Goal: Check status: Check status

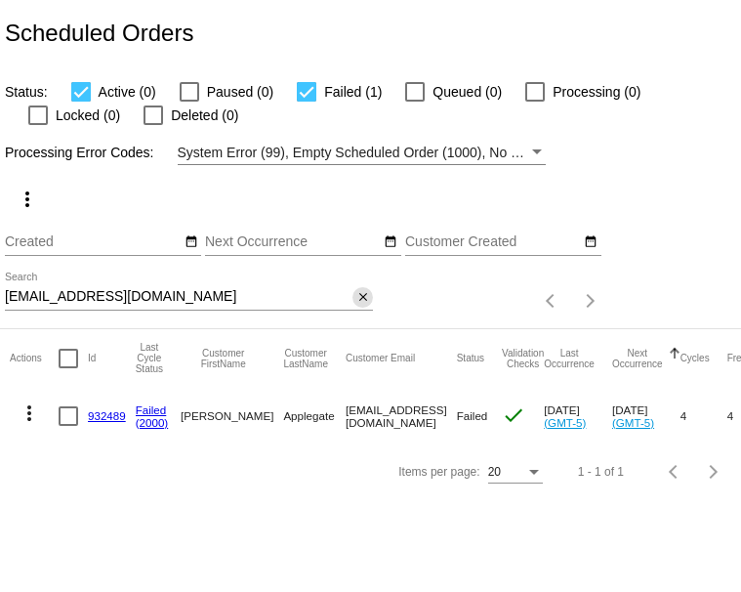
click at [365, 306] on mat-icon "close" at bounding box center [364, 298] width 14 height 16
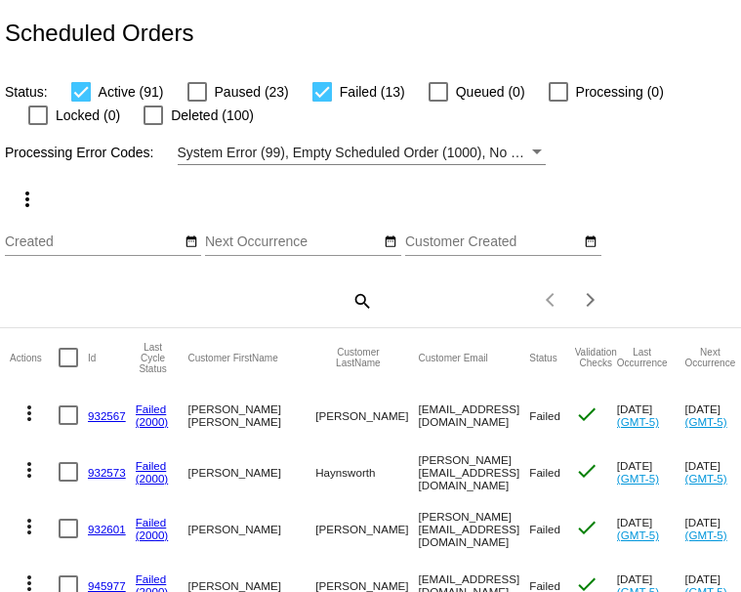
click at [365, 316] on mat-icon "search" at bounding box center [361, 300] width 23 height 30
click at [129, 305] on input "Search" at bounding box center [189, 297] width 368 height 16
paste input "courtneywaters@att.net"
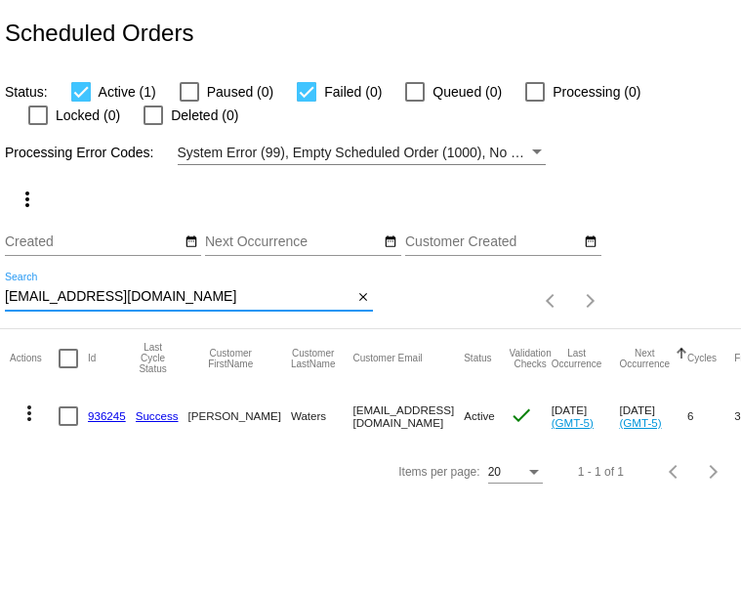
type input "courtneywaters@att.net"
click at [106, 422] on link "936245" at bounding box center [107, 415] width 38 height 13
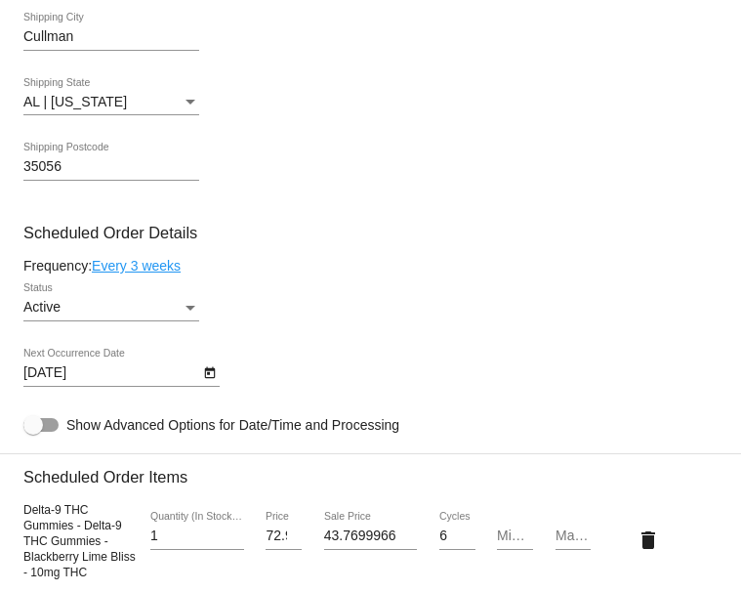
scroll to position [1079, 0]
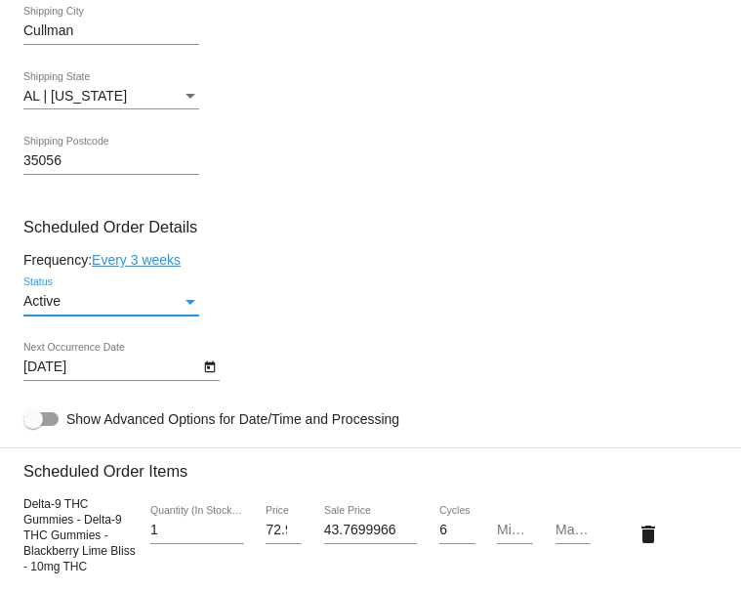
click at [189, 310] on div "Status" at bounding box center [191, 302] width 18 height 16
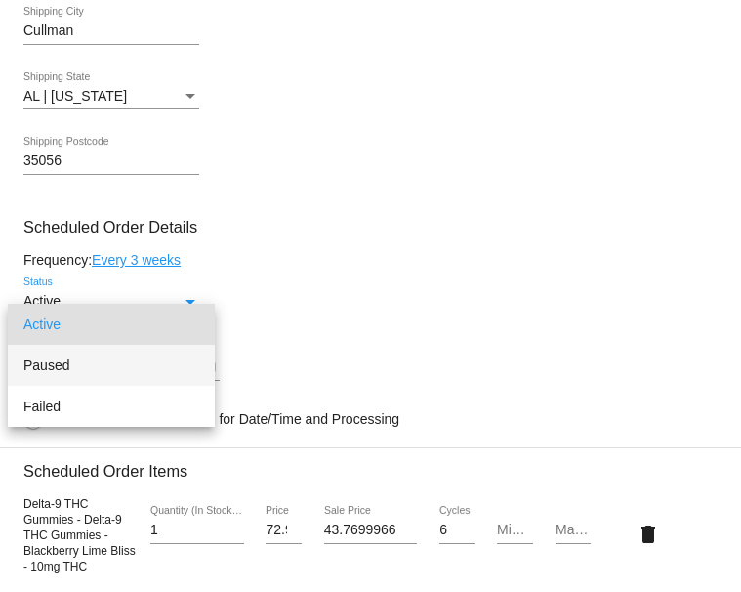
click at [175, 361] on span "Paused" at bounding box center [111, 365] width 176 height 41
